Goal: Transaction & Acquisition: Download file/media

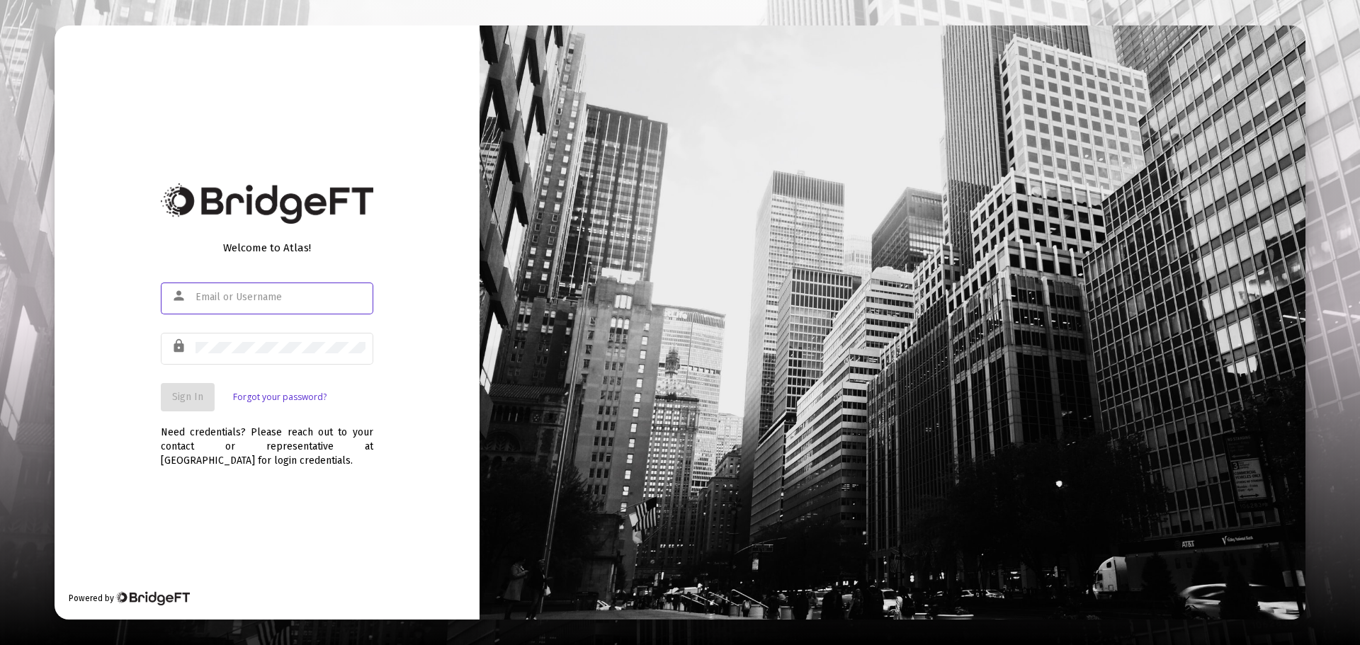
click at [243, 298] on input "text" at bounding box center [281, 297] width 170 height 11
type input "jesse@fortune45.com"
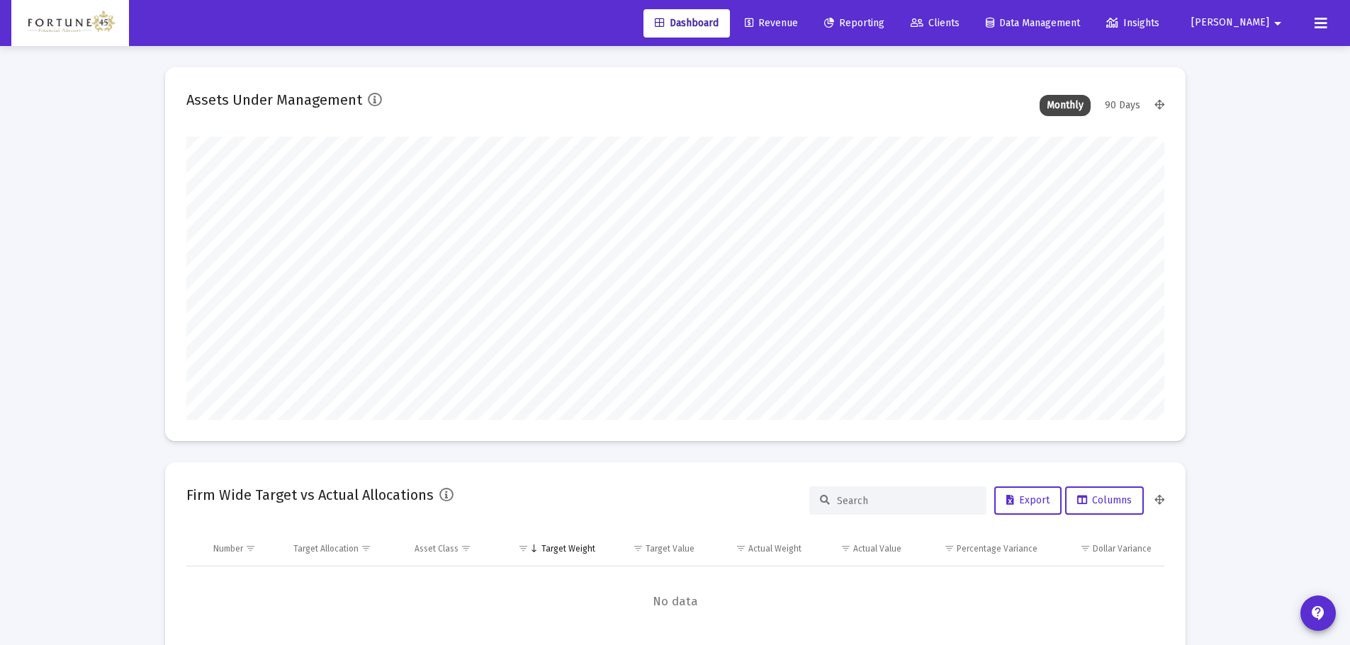
scroll to position [283, 526]
click at [809, 29] on link "Revenue" at bounding box center [771, 23] width 76 height 28
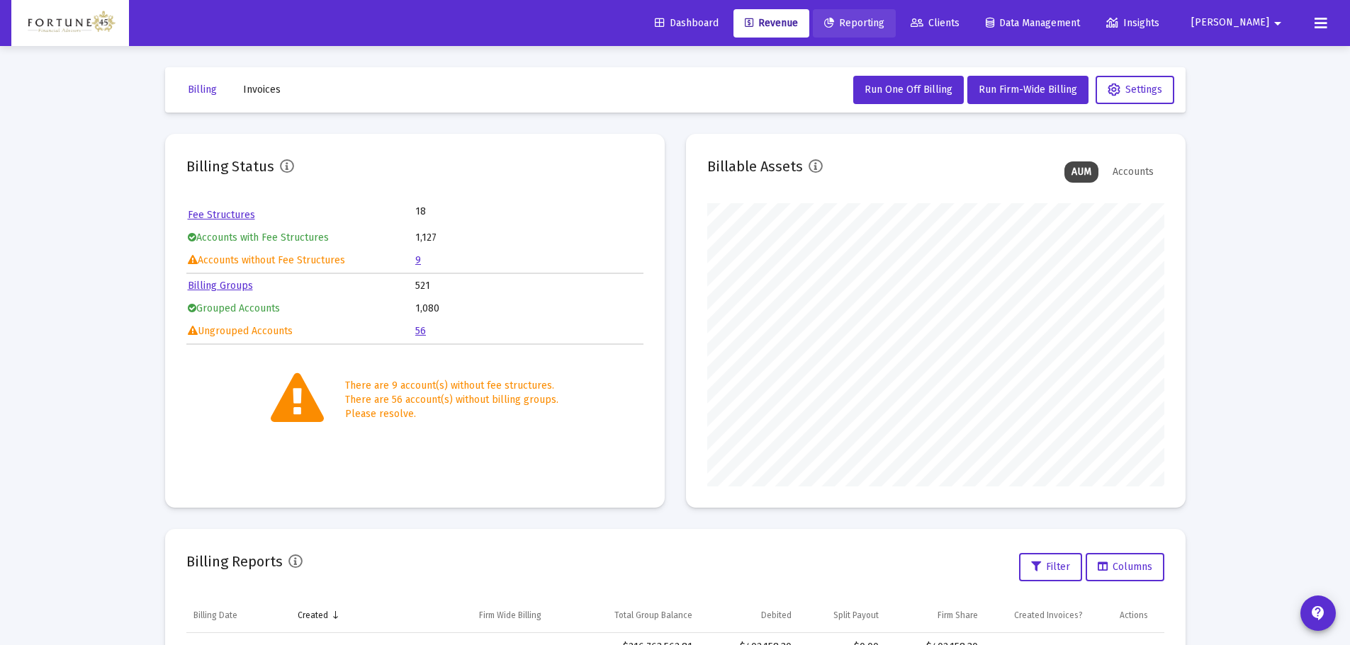
click at [884, 26] on span "Reporting" at bounding box center [854, 23] width 60 height 12
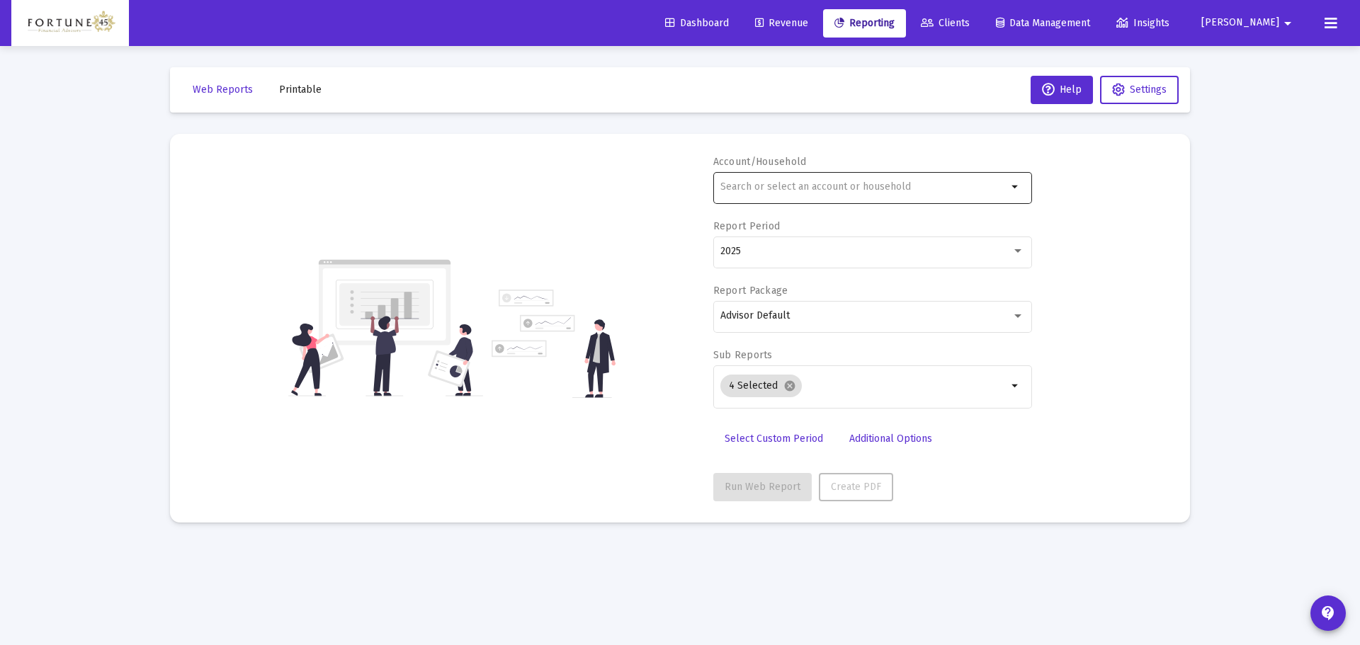
click at [774, 184] on input "text" at bounding box center [864, 186] width 287 height 11
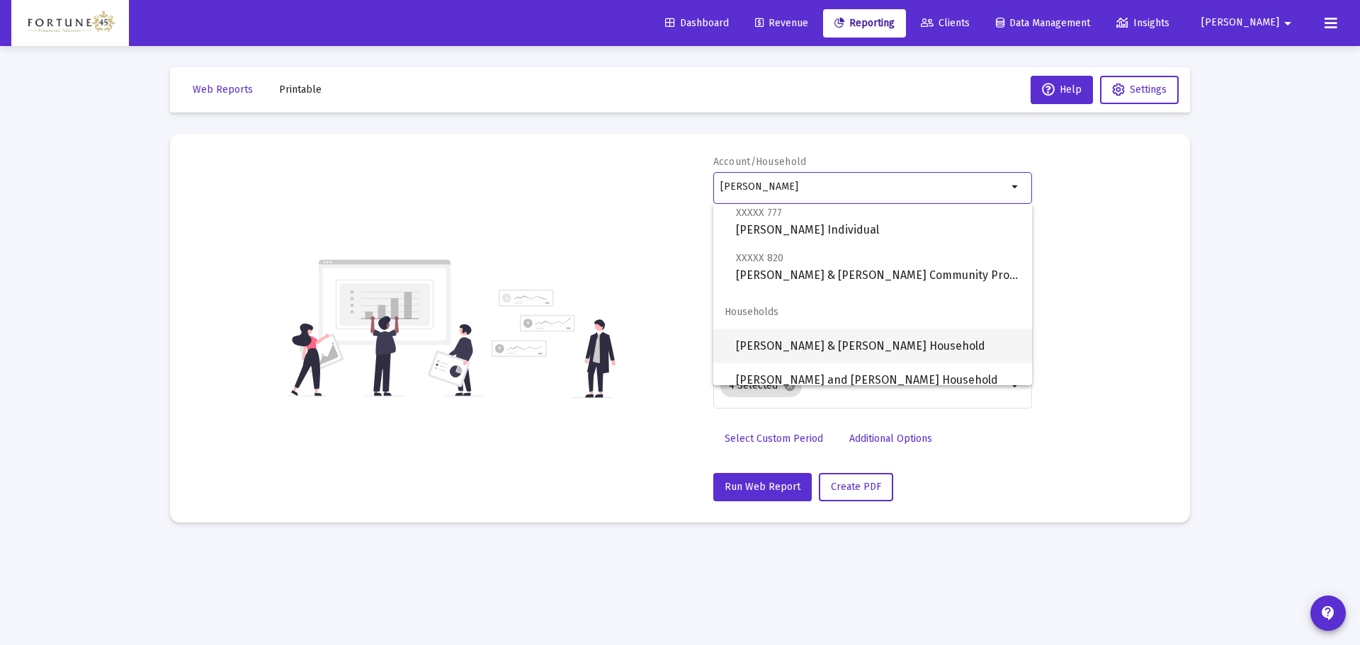
scroll to position [181, 0]
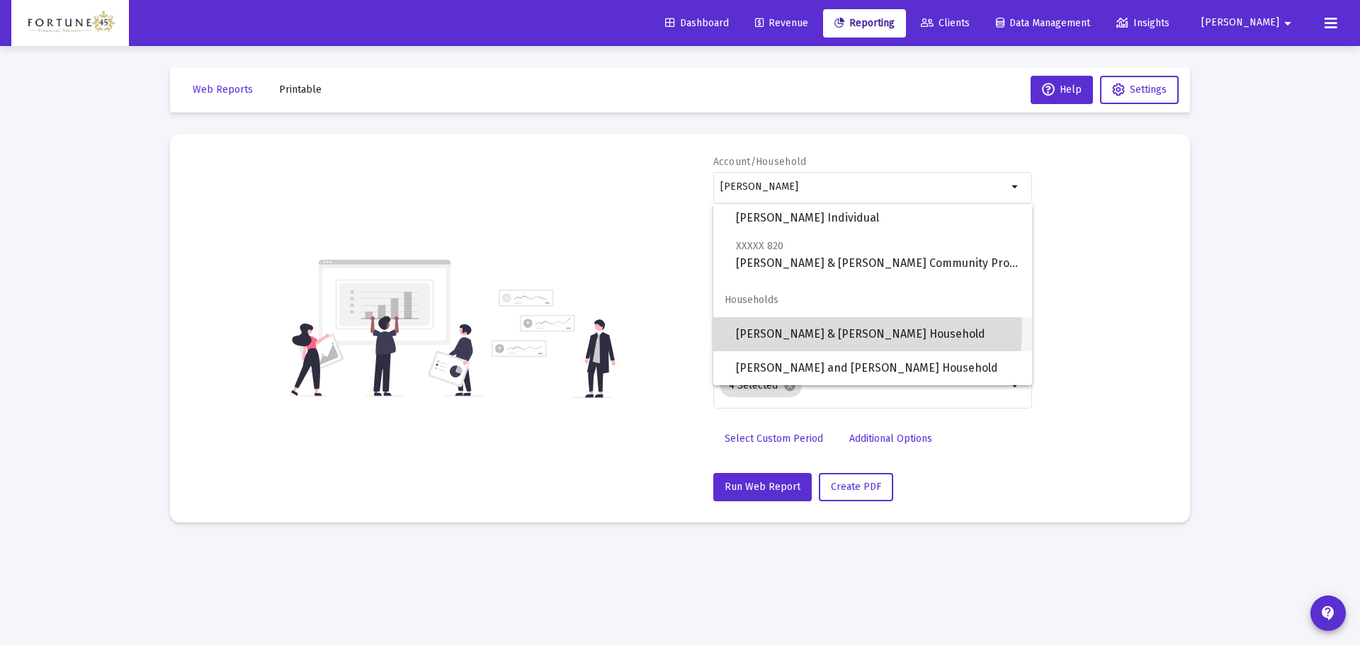
click at [831, 331] on span "[PERSON_NAME] & [PERSON_NAME] Household" at bounding box center [878, 334] width 285 height 34
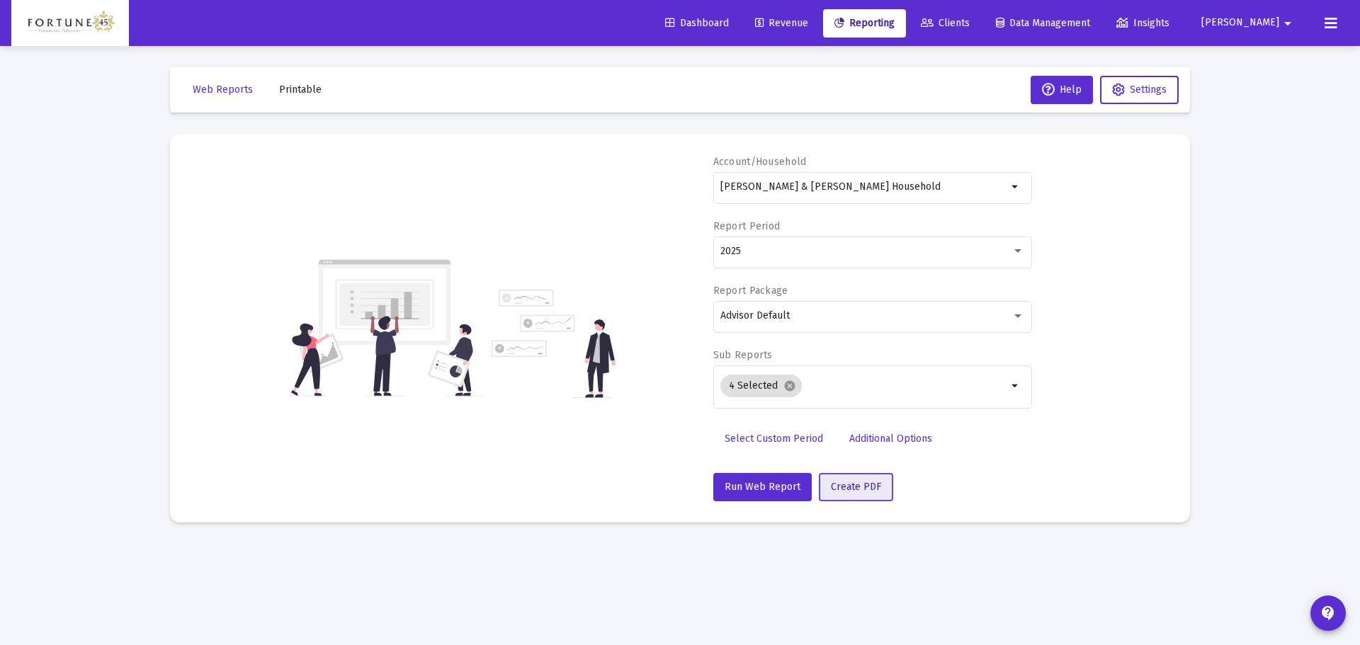
click at [852, 446] on span "Create PDF" at bounding box center [856, 487] width 50 height 12
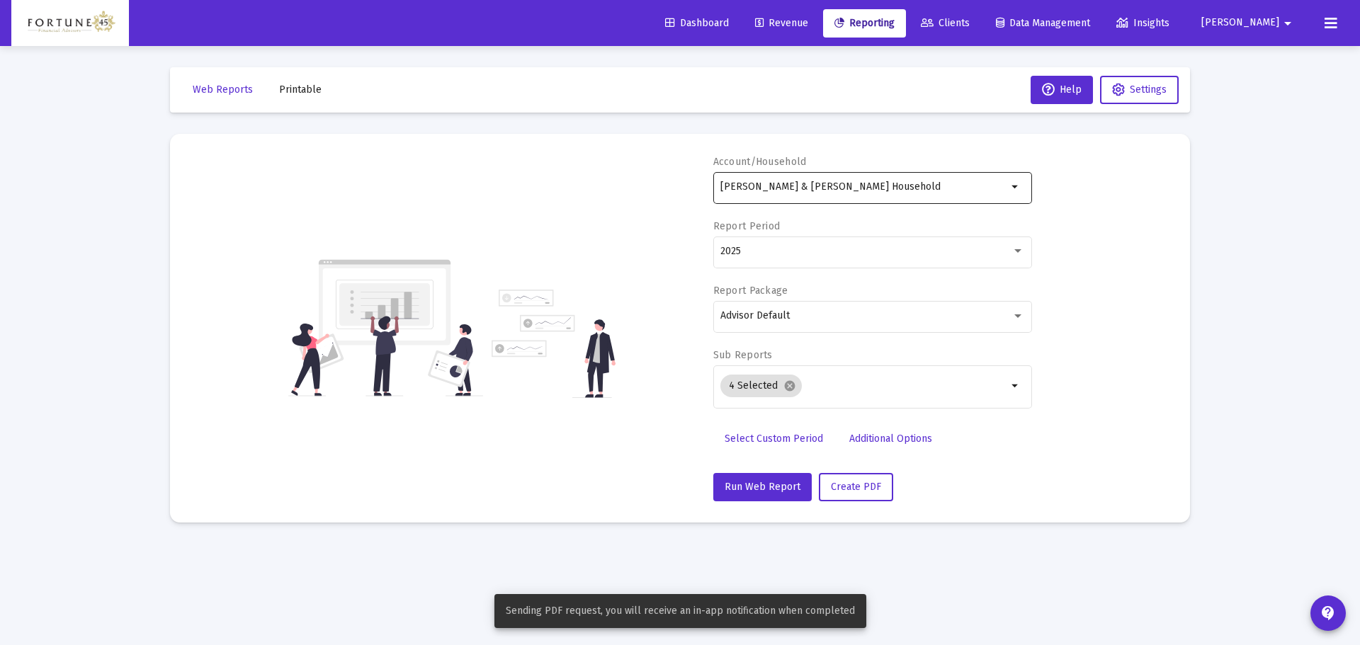
click at [869, 192] on input "[PERSON_NAME] & [PERSON_NAME] Household" at bounding box center [864, 186] width 287 height 11
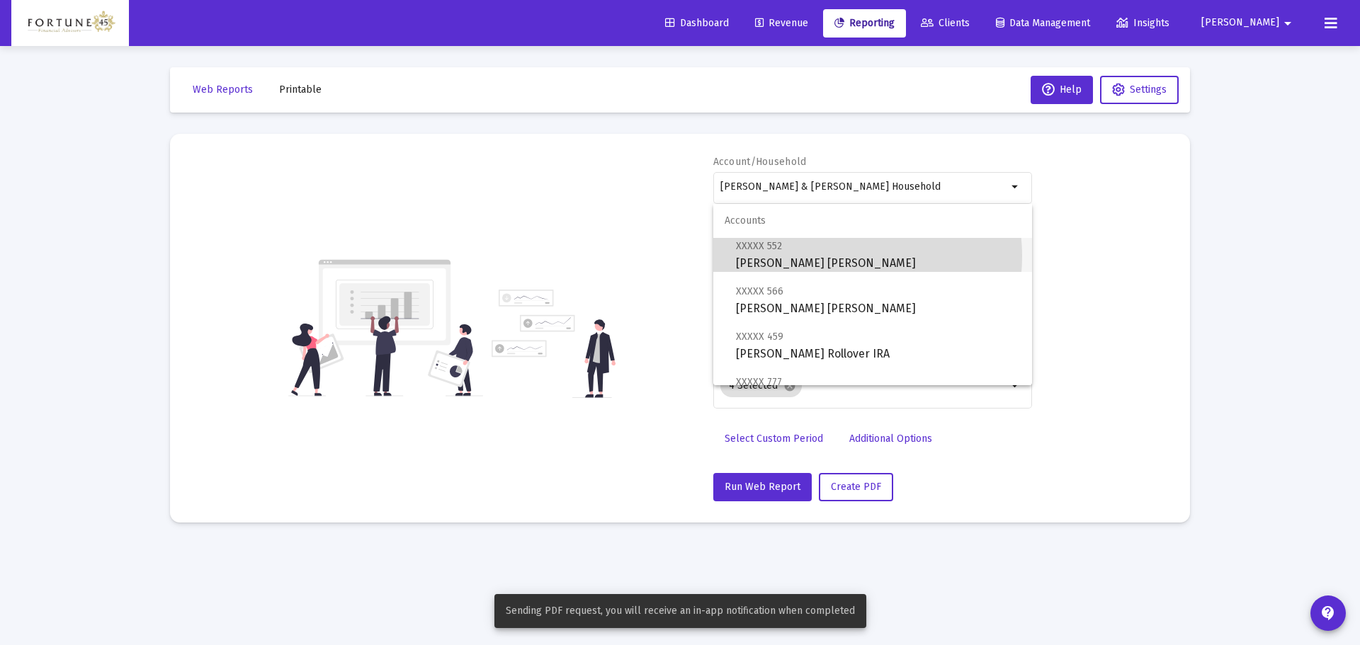
click at [835, 256] on span "XXXXX 552 David Wray Roth IRA" at bounding box center [878, 254] width 285 height 35
type input "[PERSON_NAME] [PERSON_NAME]"
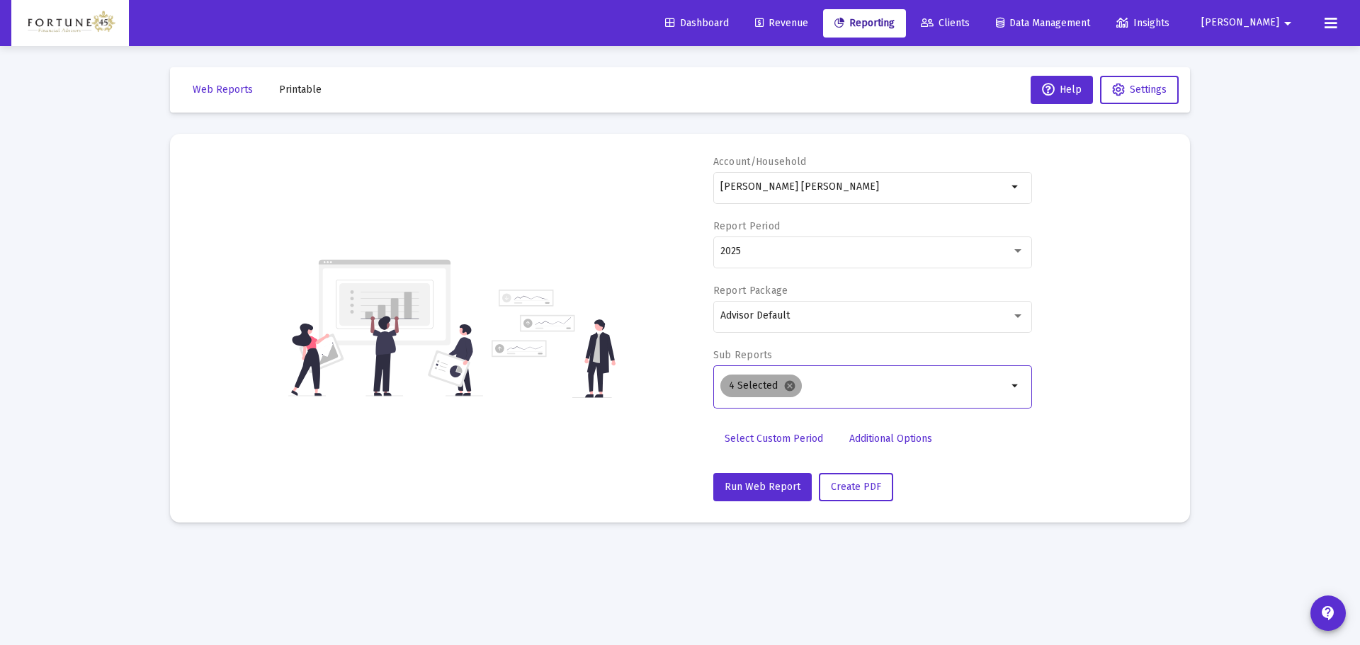
click at [788, 387] on mat-icon "cancel" at bounding box center [790, 386] width 13 height 13
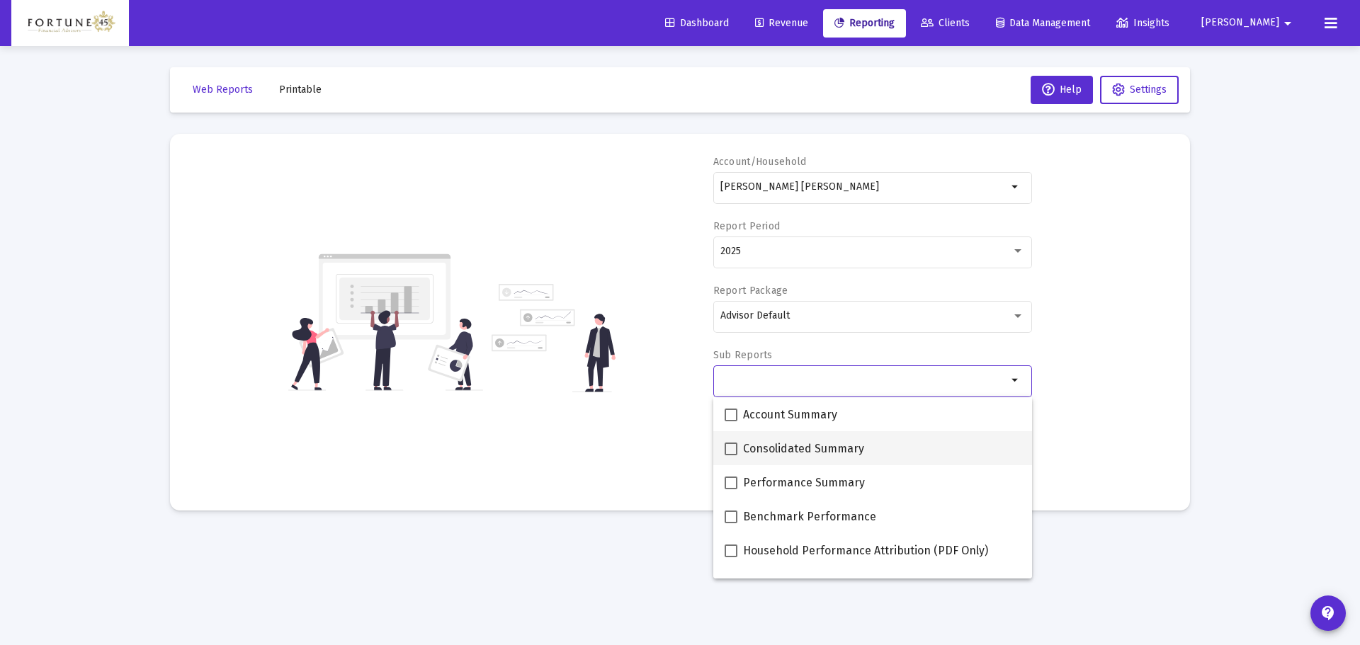
click at [772, 446] on span "Consolidated Summary" at bounding box center [803, 449] width 121 height 17
click at [731, 446] on input "Consolidated Summary" at bounding box center [730, 456] width 1 height 1
checkbox input "true"
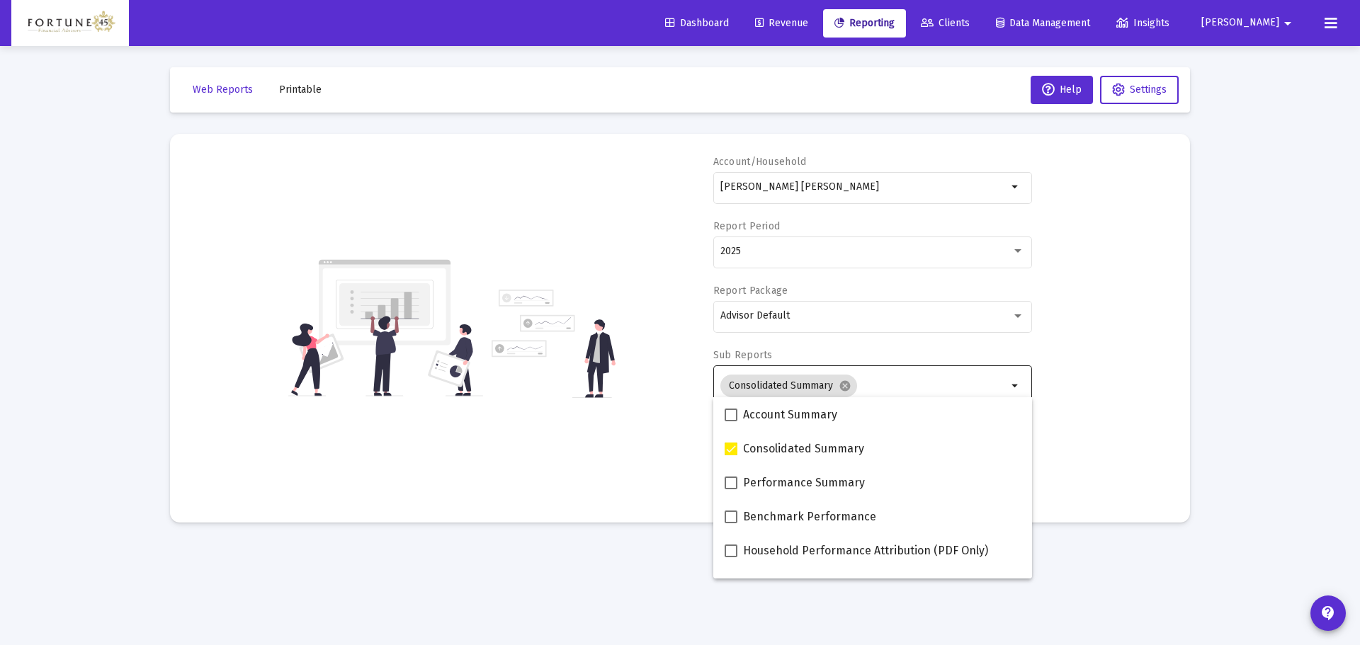
click at [693, 349] on div "Account/Household David Wray Roth IRA arrow_drop_down Report Period 2025 Report…" at bounding box center [680, 328] width 978 height 346
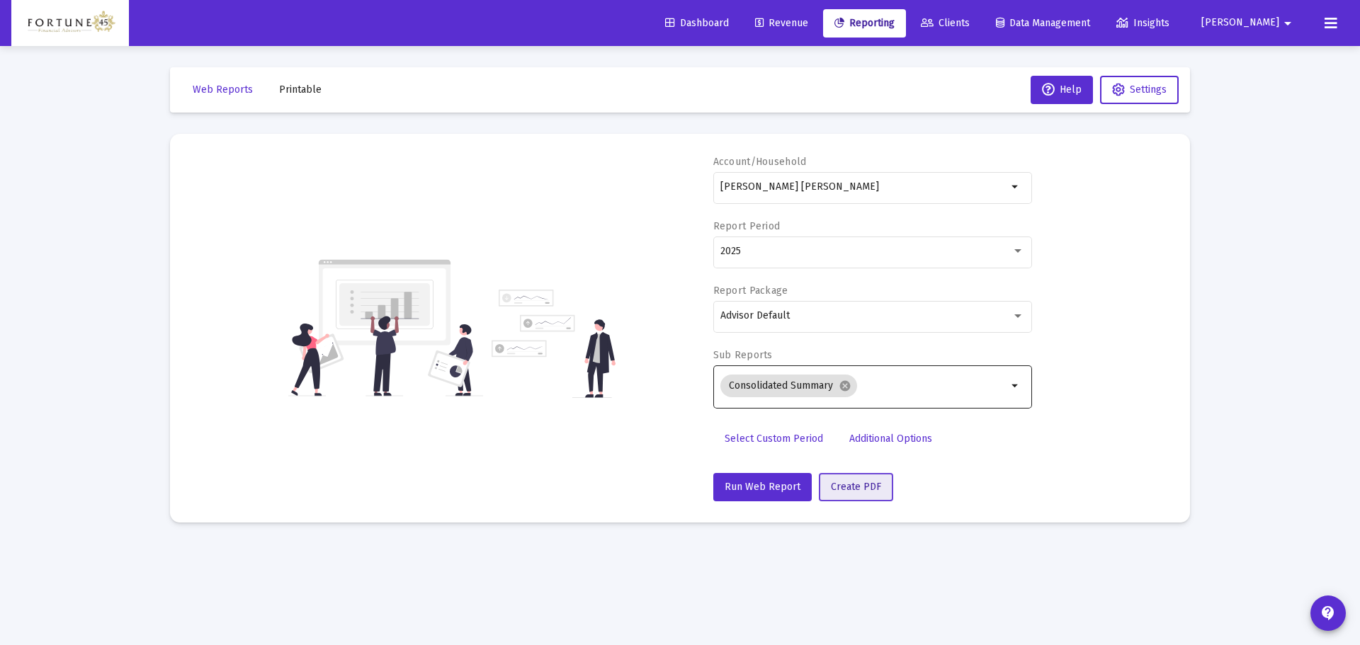
click at [865, 446] on button "Create PDF" at bounding box center [856, 487] width 74 height 28
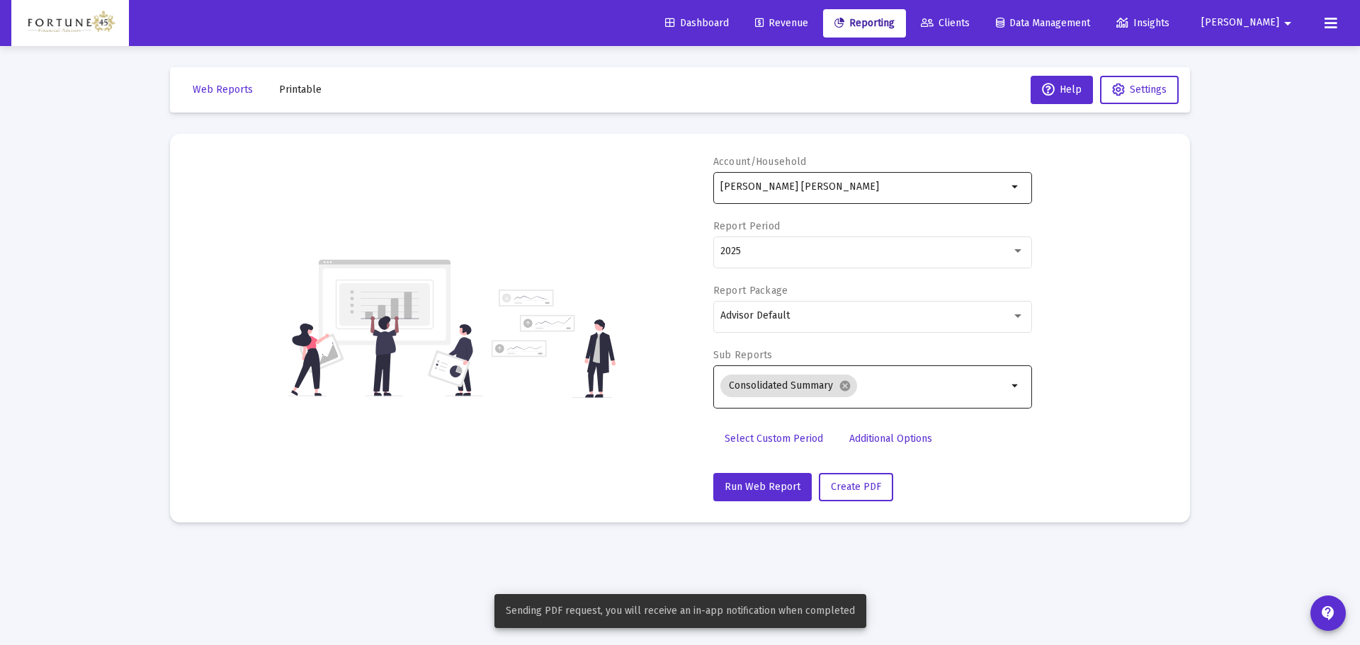
click at [869, 185] on input "[PERSON_NAME] [PERSON_NAME]" at bounding box center [864, 186] width 287 height 11
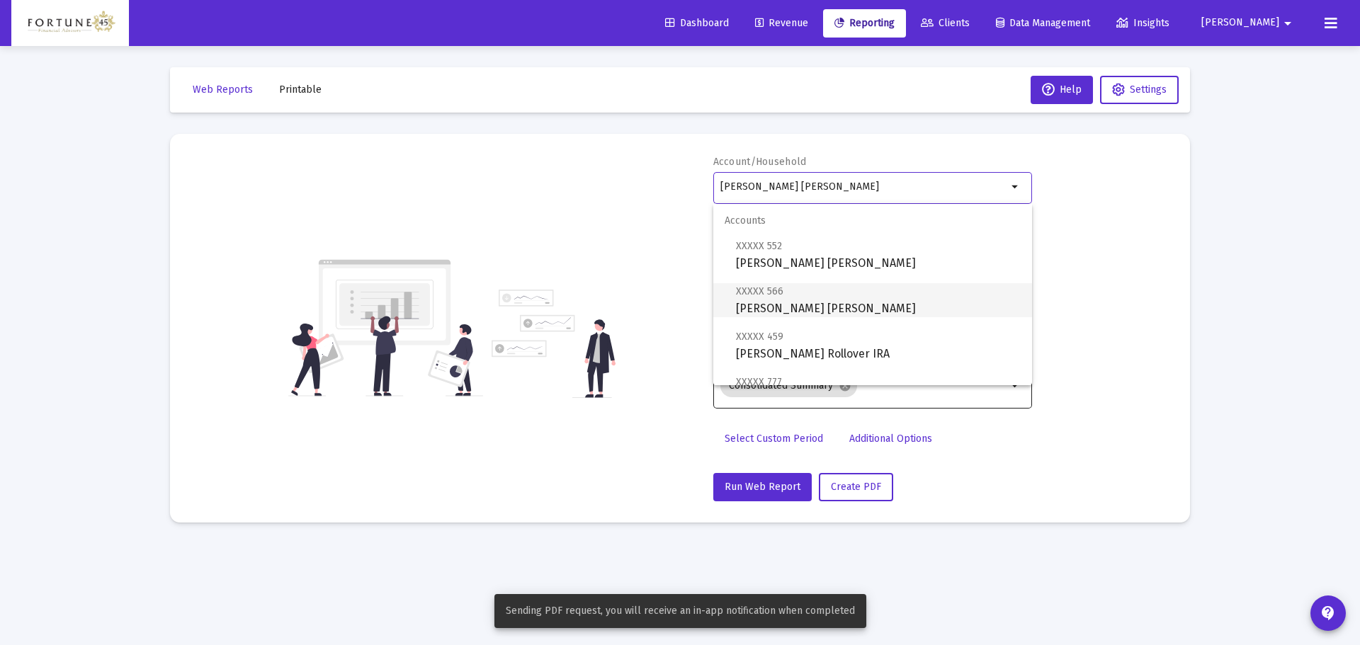
click at [826, 310] on span "XXXXX 566 Bethany Wray Roth IRA" at bounding box center [878, 300] width 285 height 35
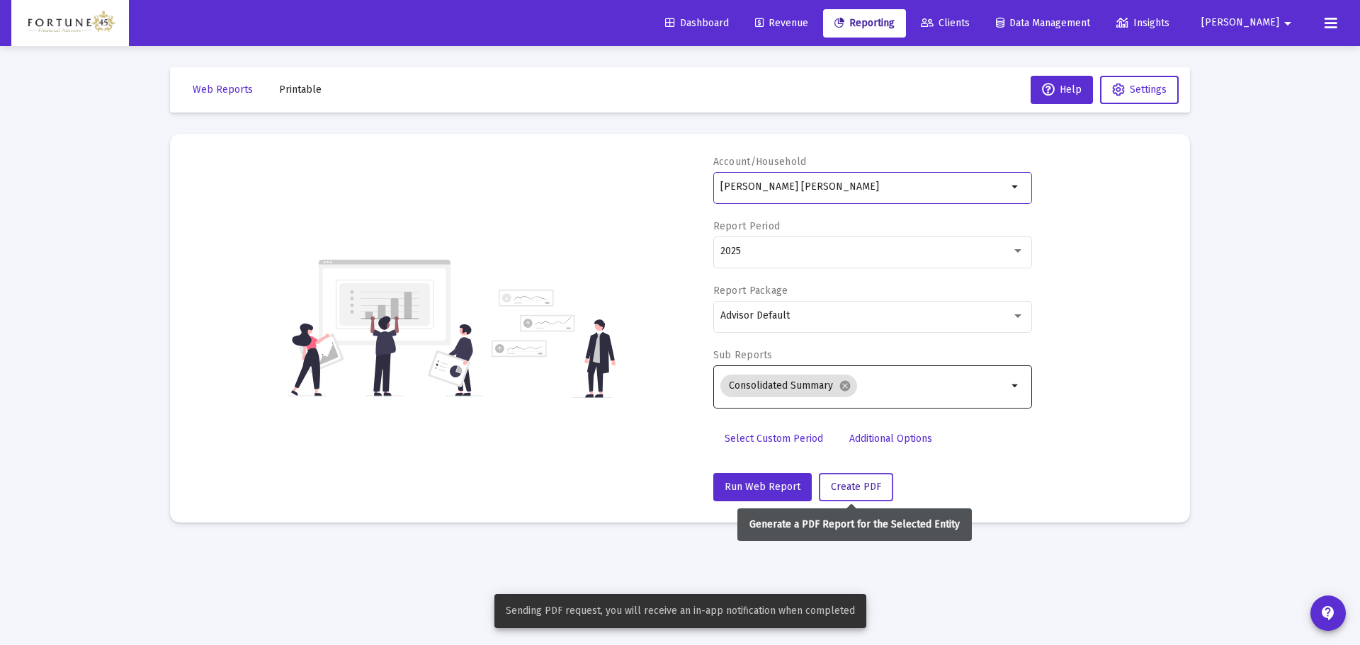
click at [843, 446] on button "Create PDF" at bounding box center [856, 487] width 74 height 28
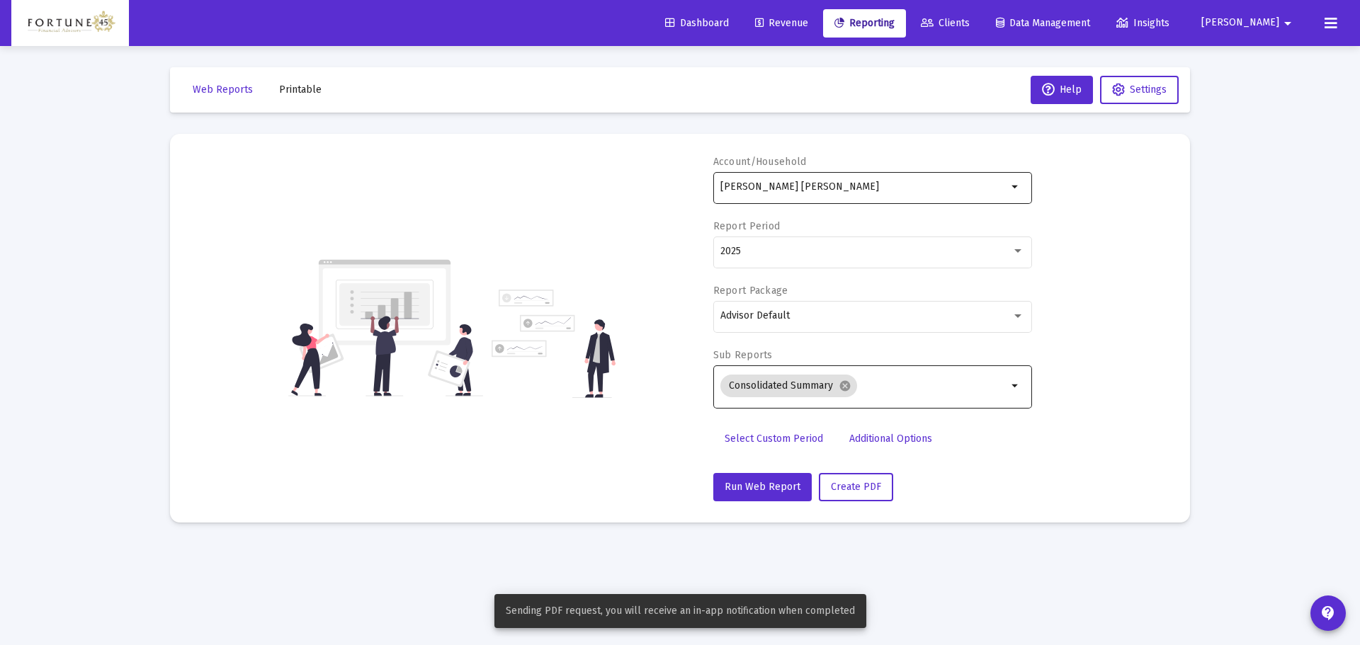
click at [855, 190] on input "[PERSON_NAME] [PERSON_NAME]" at bounding box center [864, 186] width 287 height 11
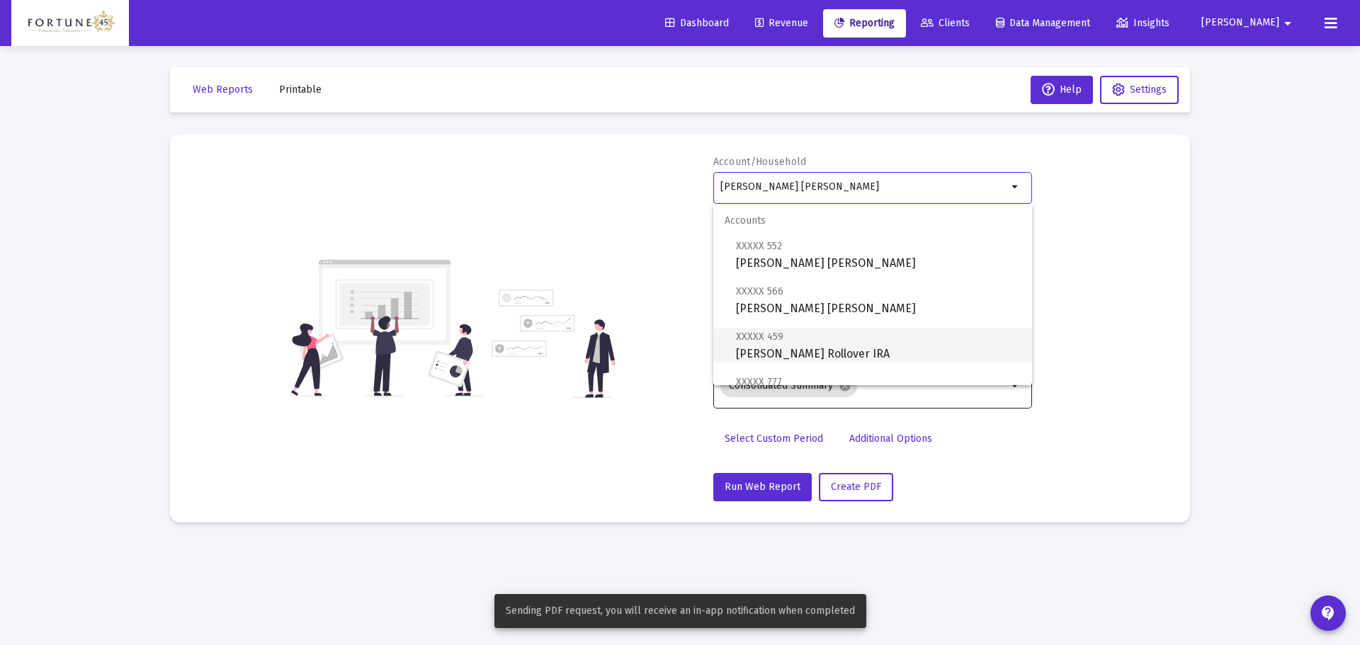
click at [857, 348] on span "XXXXX 459 Bethany Wray Rollover IRA" at bounding box center [878, 345] width 285 height 35
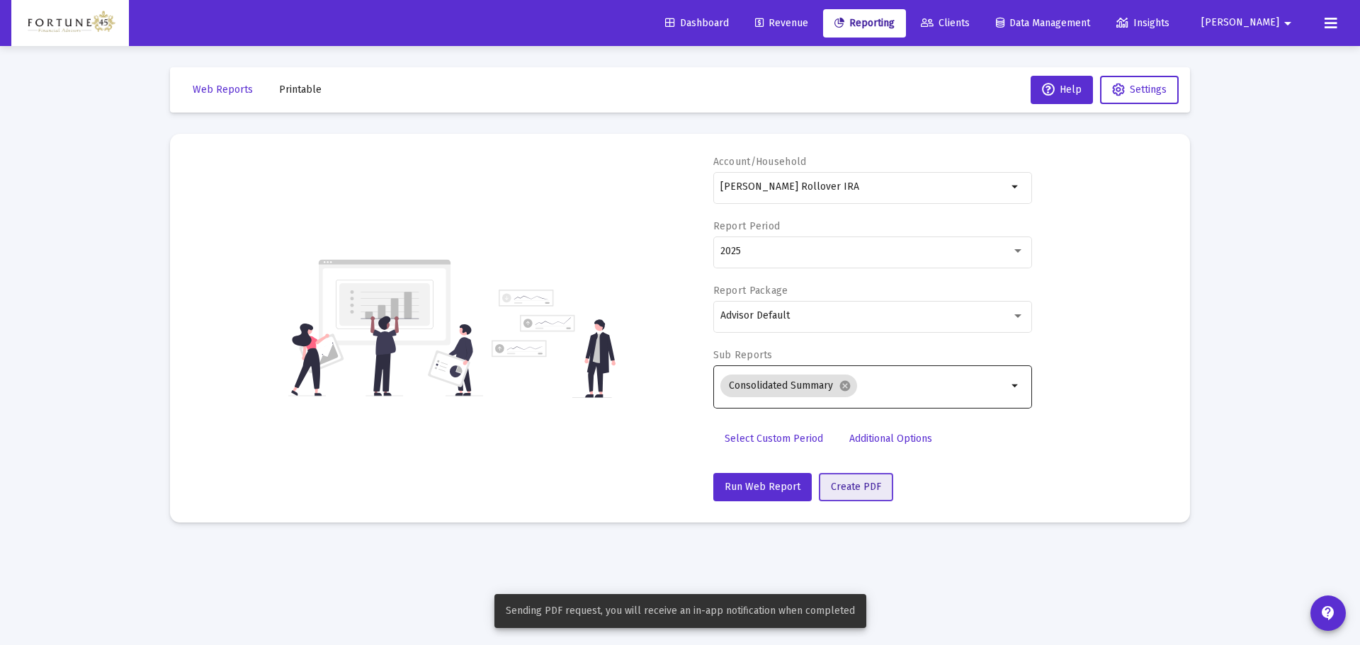
click at [849, 446] on button "Create PDF" at bounding box center [856, 487] width 74 height 28
click at [849, 191] on input "[PERSON_NAME] Rollover IRA" at bounding box center [864, 186] width 287 height 11
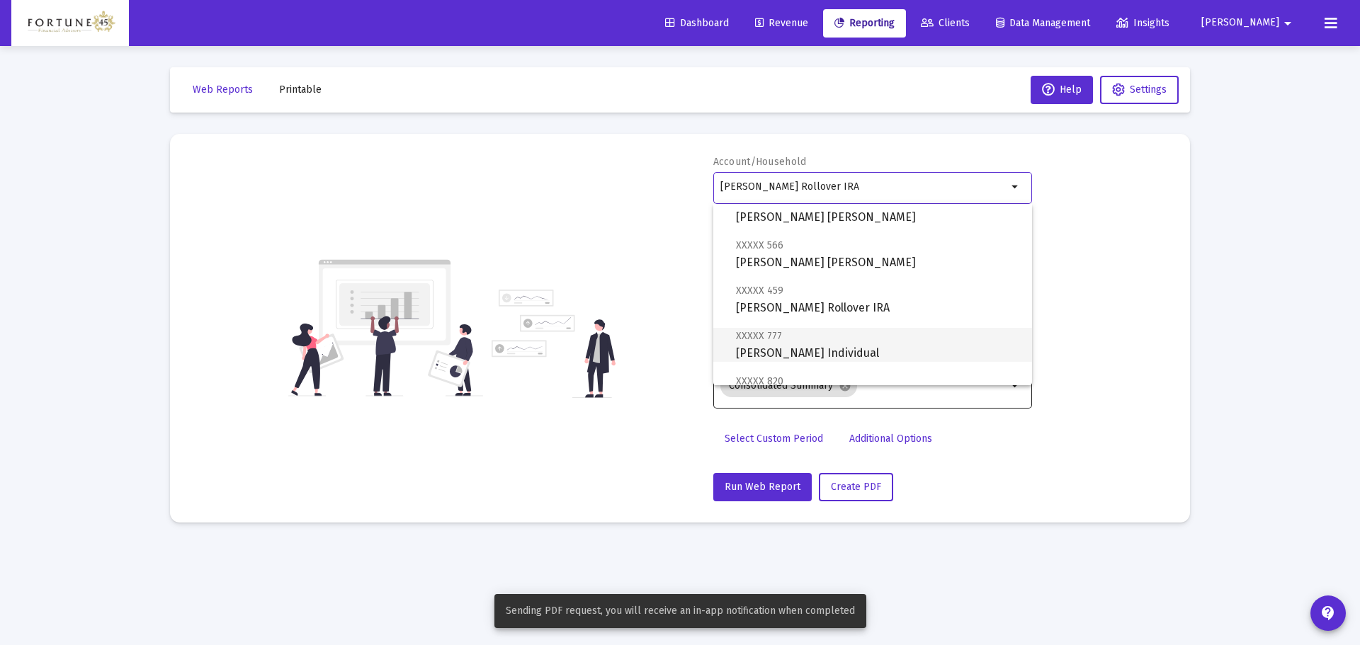
scroll to position [71, 0]
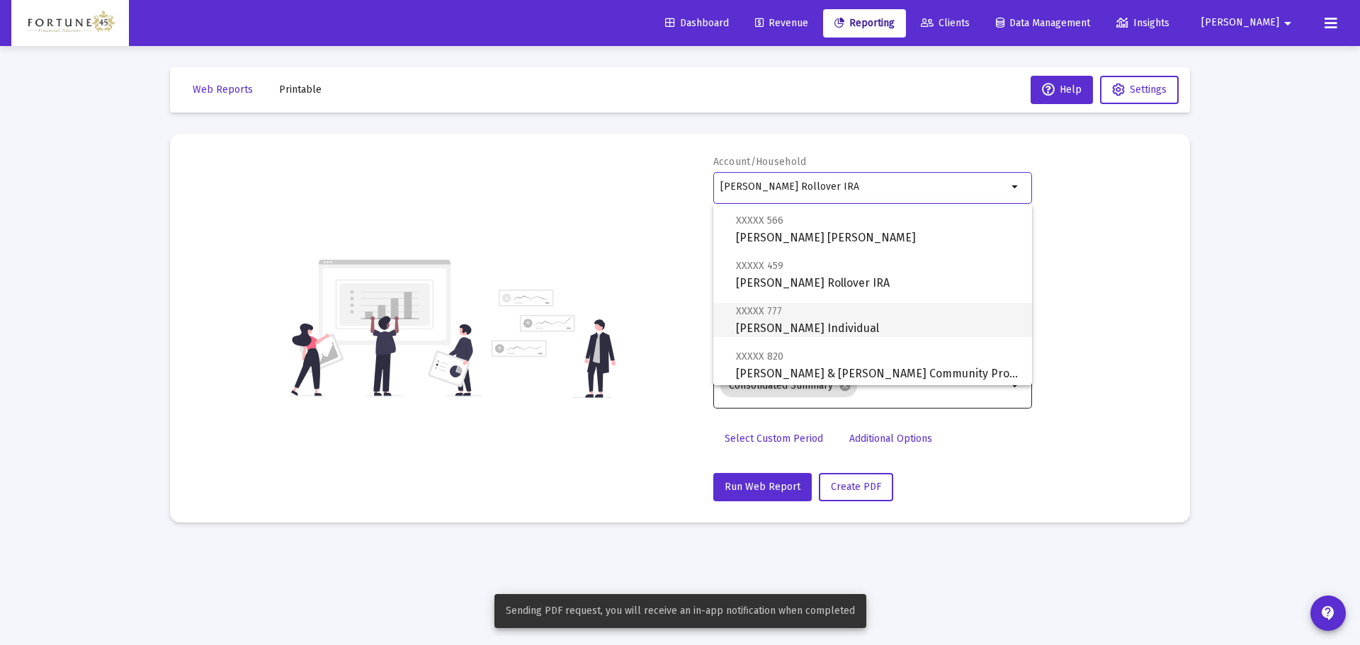
click at [840, 326] on span "XXXXX 777 David Wray Individual" at bounding box center [878, 320] width 285 height 35
type input "[PERSON_NAME] Individual"
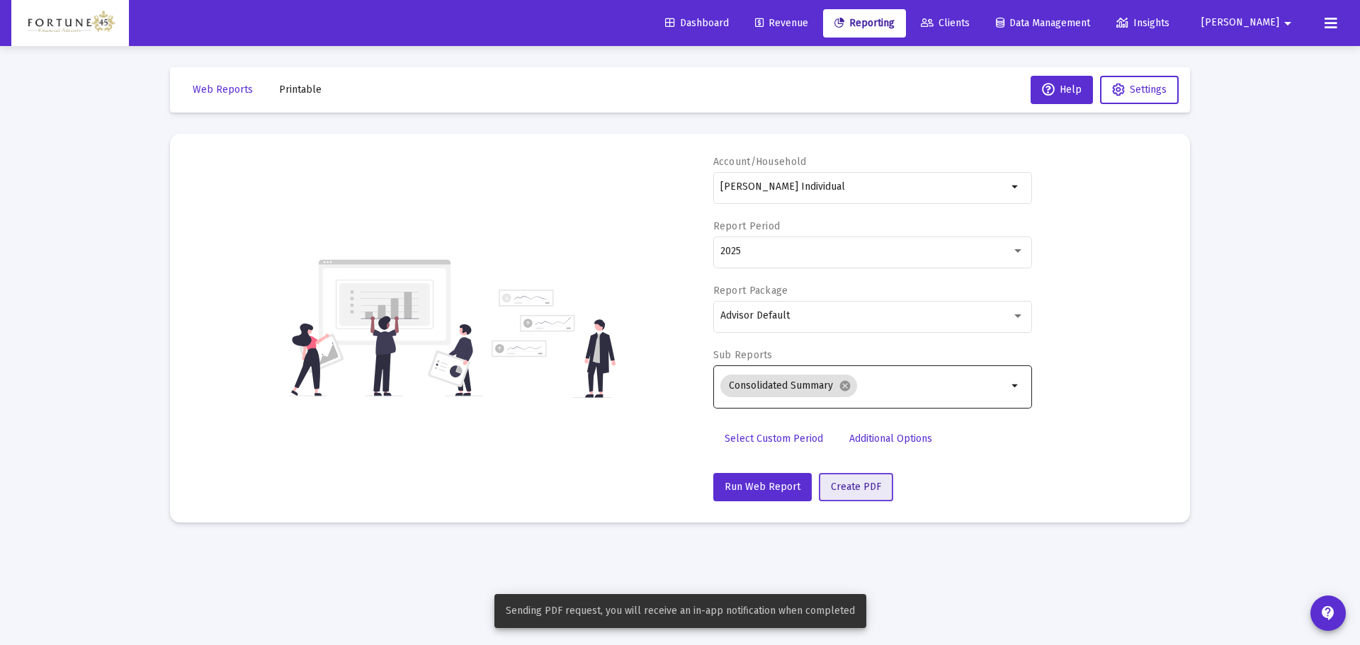
click at [857, 446] on span "Create PDF" at bounding box center [856, 487] width 50 height 12
click at [308, 87] on span "Printable" at bounding box center [300, 90] width 43 height 12
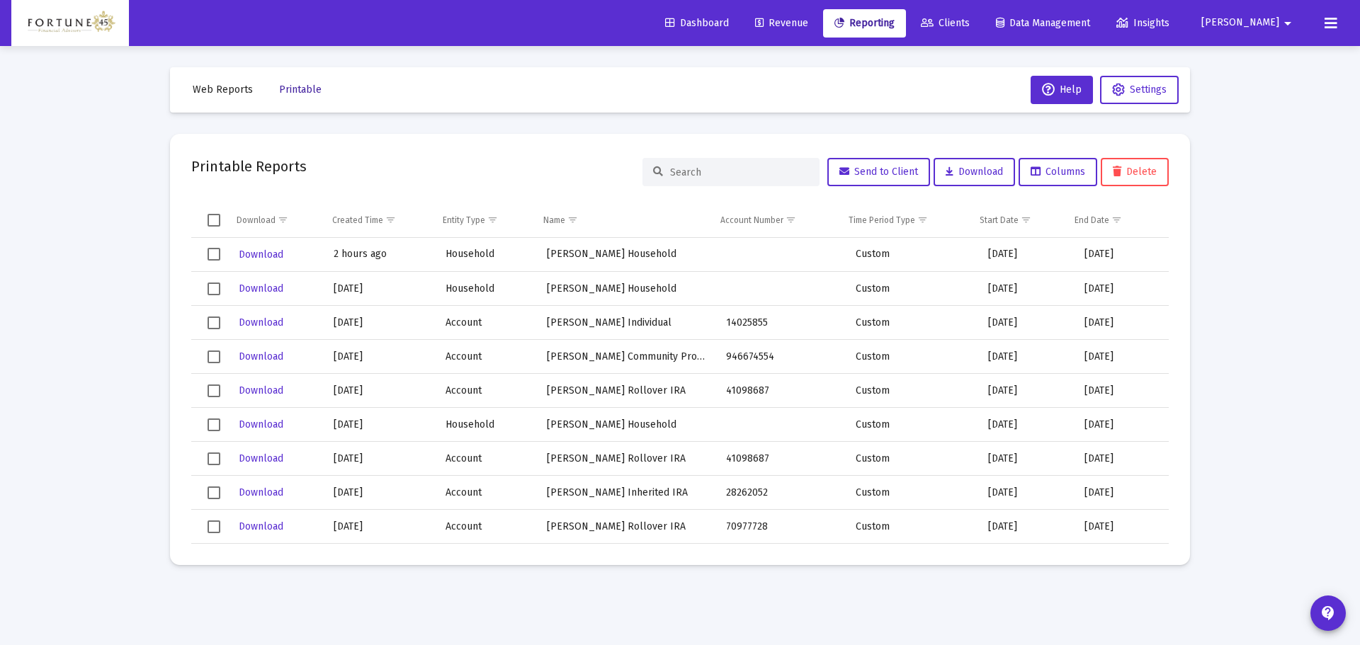
click at [310, 101] on button "Printable" at bounding box center [300, 90] width 65 height 28
click at [302, 94] on span "Printable" at bounding box center [300, 90] width 43 height 12
click at [289, 103] on button "Printable" at bounding box center [300, 90] width 65 height 28
click at [308, 93] on span "Printable" at bounding box center [300, 90] width 43 height 12
click at [757, 158] on div at bounding box center [731, 172] width 177 height 28
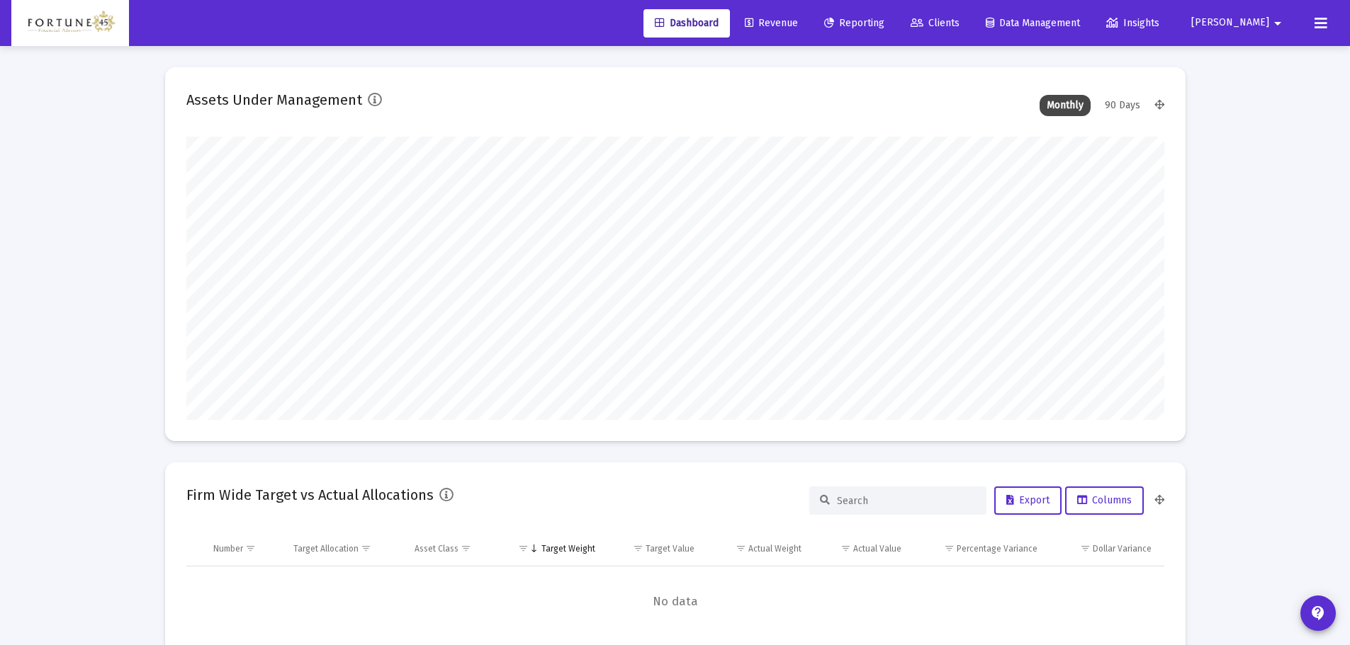
scroll to position [283, 978]
type input "2025-10-02"
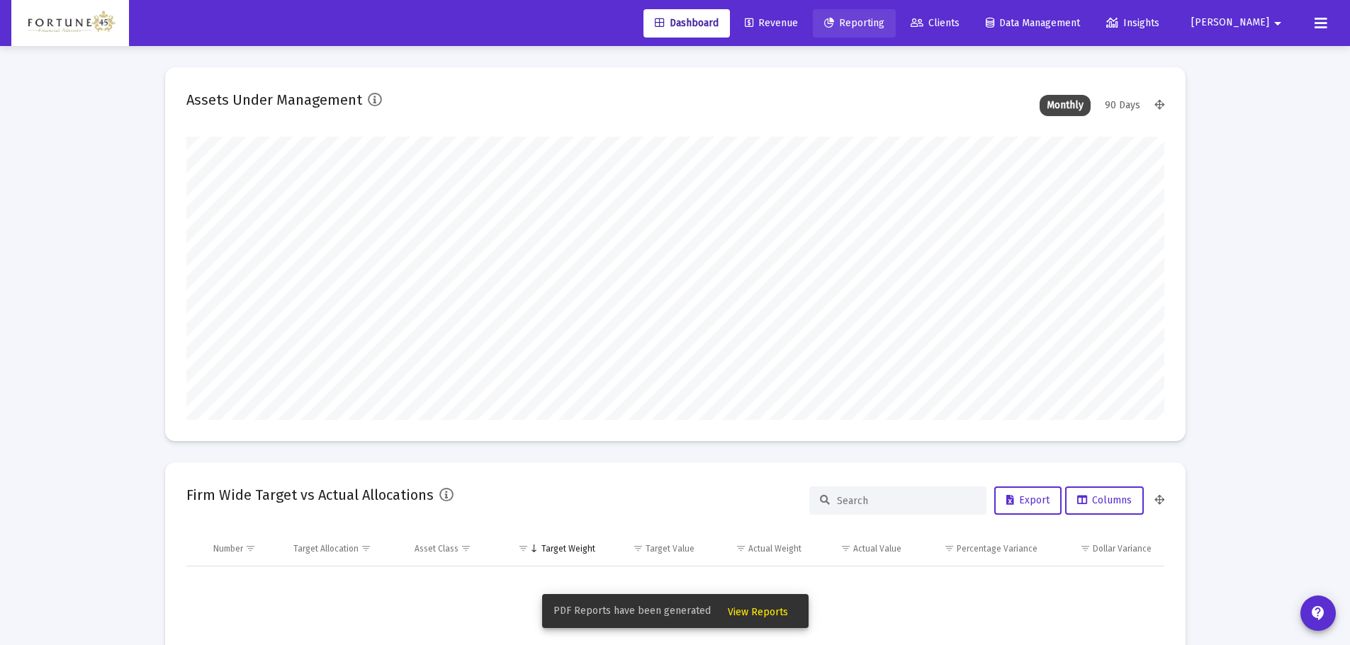
click at [896, 21] on link "Reporting" at bounding box center [854, 23] width 83 height 28
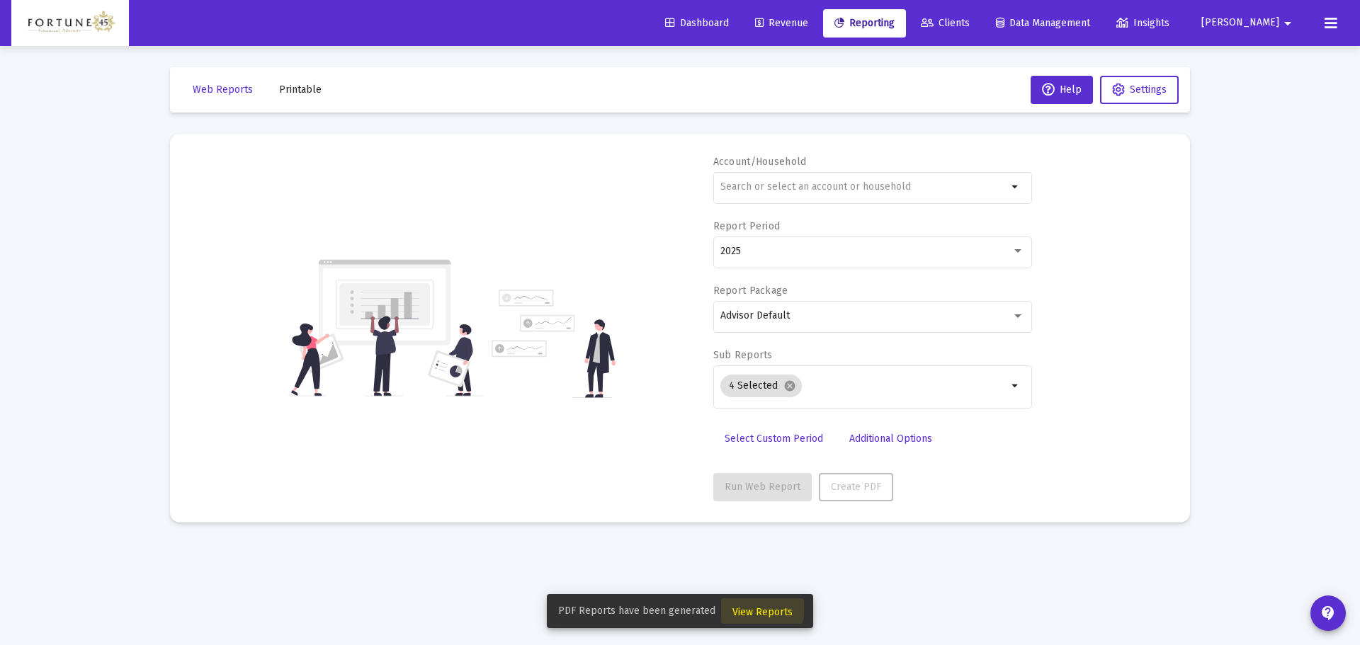
click at [750, 607] on span "View Reports" at bounding box center [763, 612] width 60 height 12
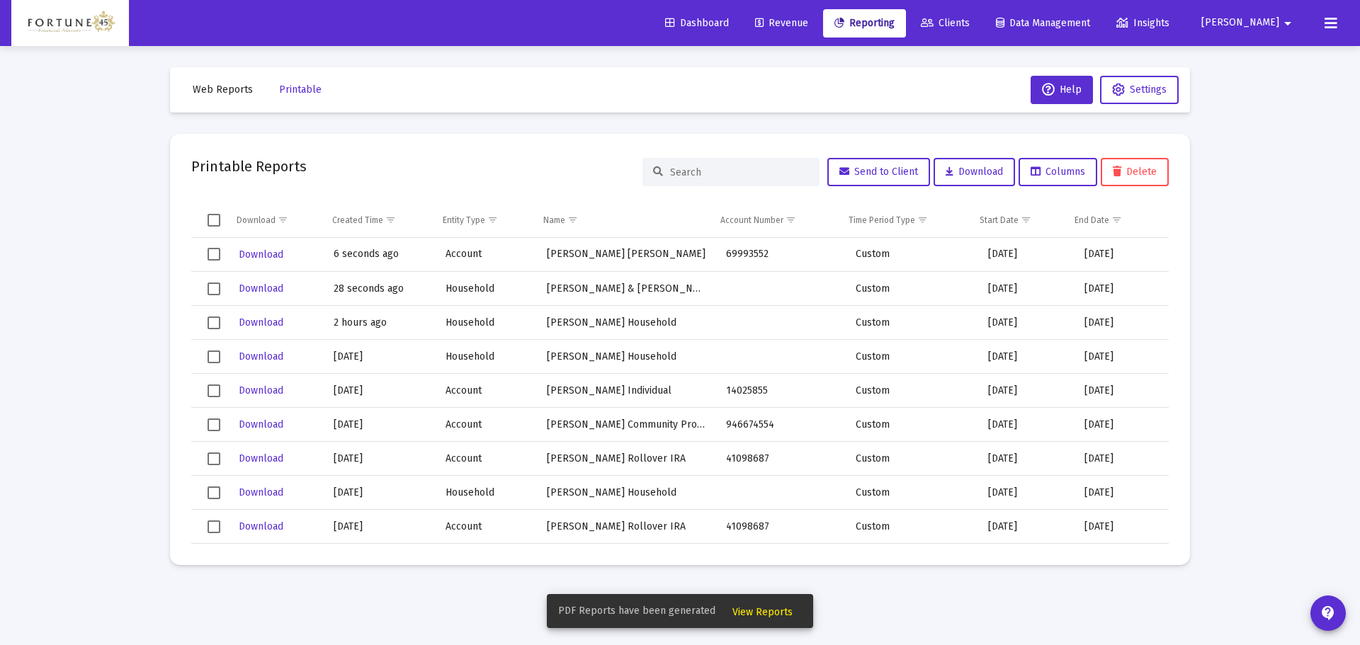
click at [761, 607] on span "View Reports" at bounding box center [763, 612] width 60 height 12
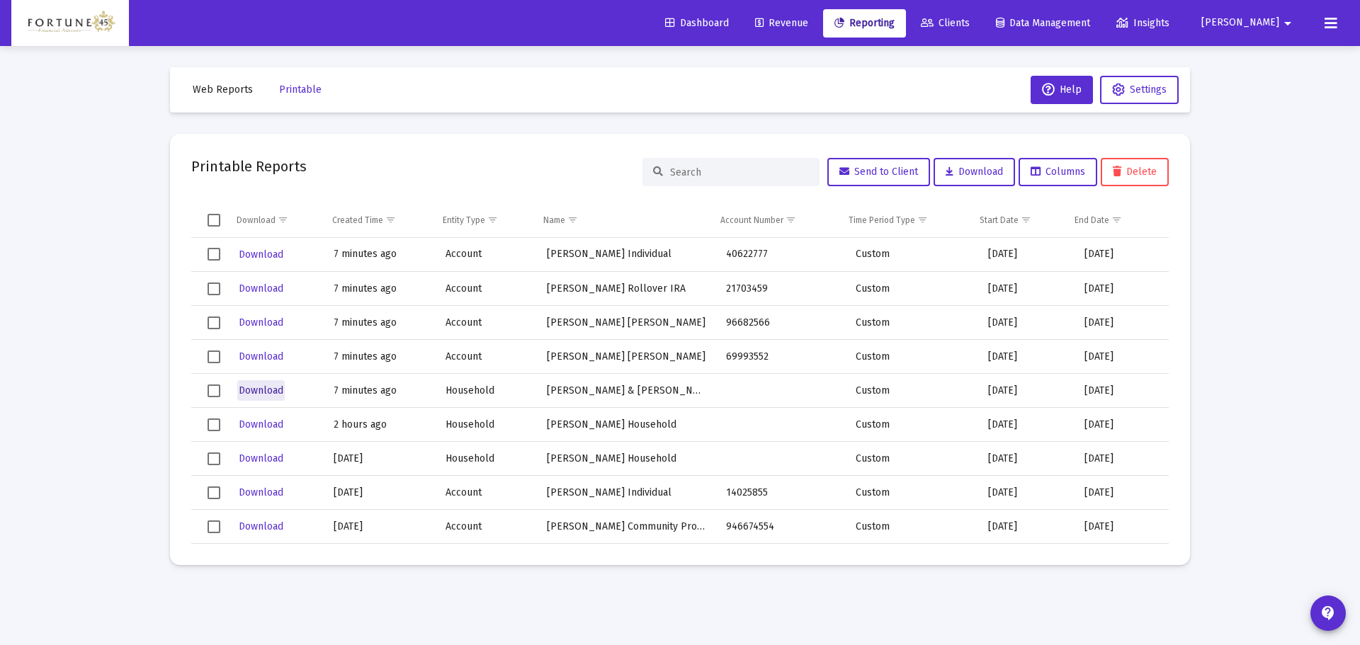
click at [264, 388] on span "Download" at bounding box center [261, 391] width 45 height 12
click at [267, 356] on span "Download" at bounding box center [261, 357] width 45 height 12
click at [276, 318] on span "Download" at bounding box center [261, 323] width 45 height 12
click at [277, 284] on span "Download" at bounding box center [261, 289] width 45 height 12
click at [267, 259] on span "Download" at bounding box center [261, 255] width 45 height 12
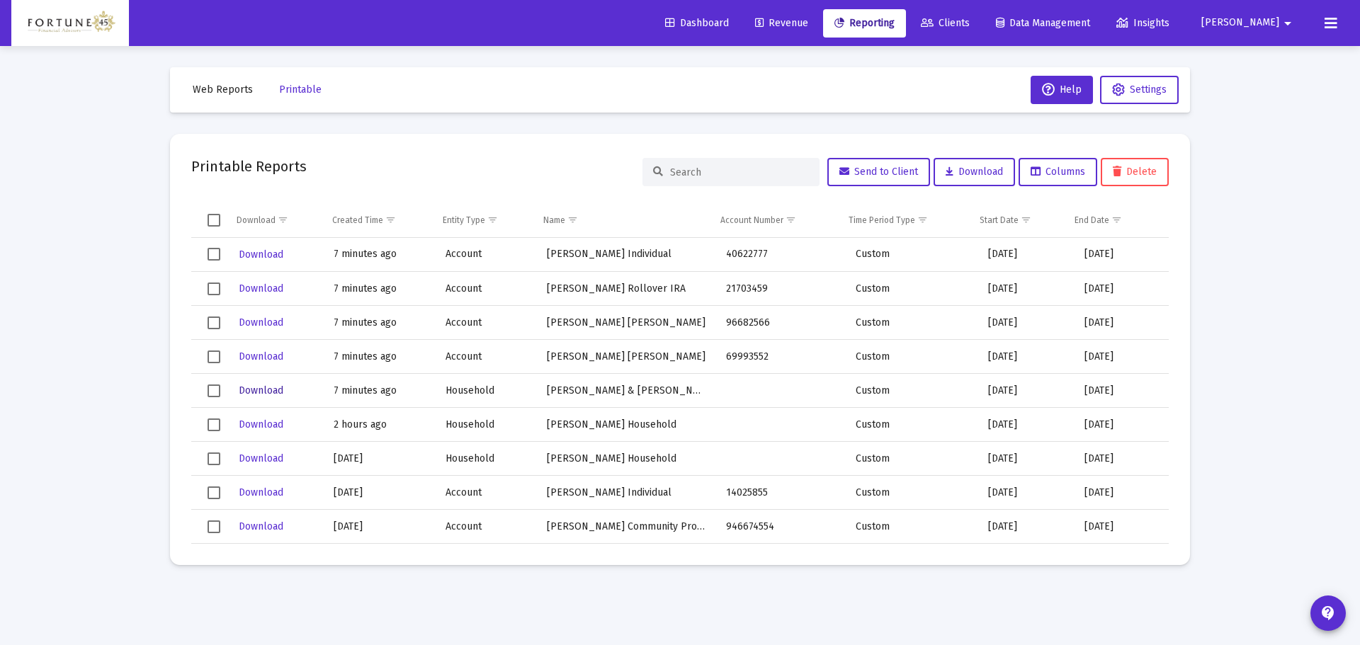
click at [271, 392] on span "Download" at bounding box center [261, 391] width 45 height 12
click at [259, 320] on span "Download" at bounding box center [261, 323] width 45 height 12
click at [267, 290] on span "Download" at bounding box center [261, 289] width 45 height 12
click at [264, 256] on span "Download" at bounding box center [261, 255] width 45 height 12
